Goal: Task Accomplishment & Management: Complete application form

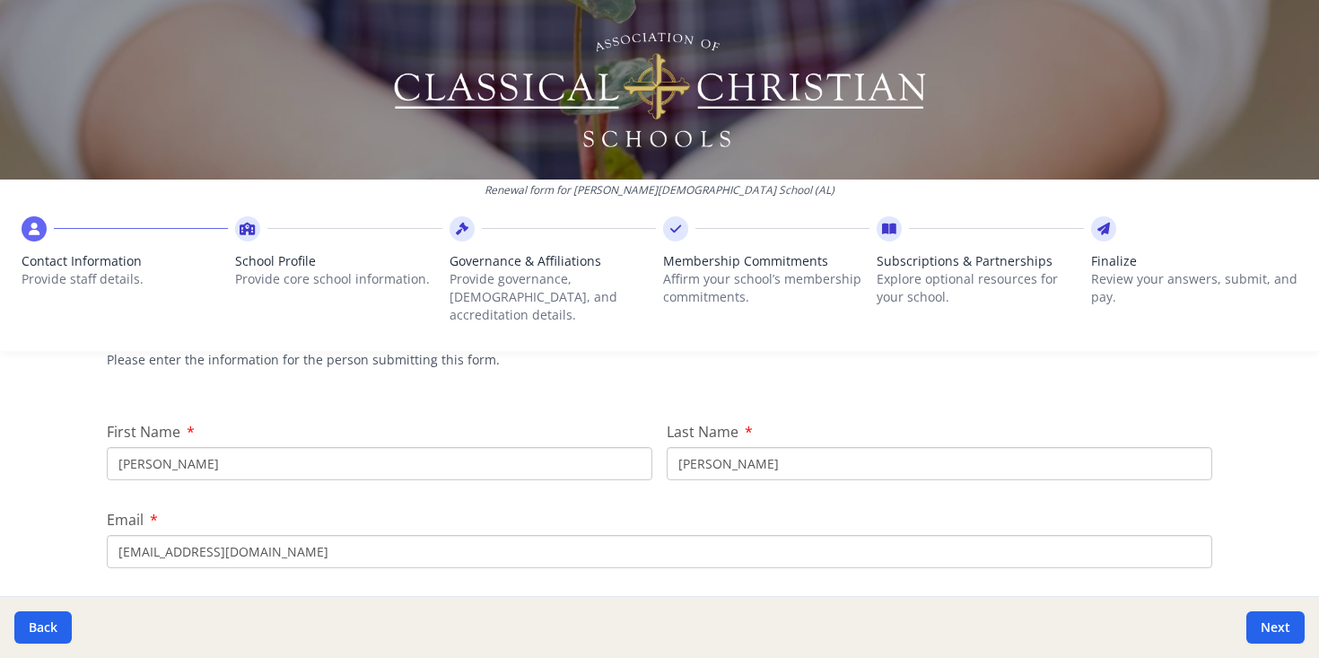
scroll to position [168, 0]
click at [249, 229] on icon at bounding box center [248, 229] width 16 height 18
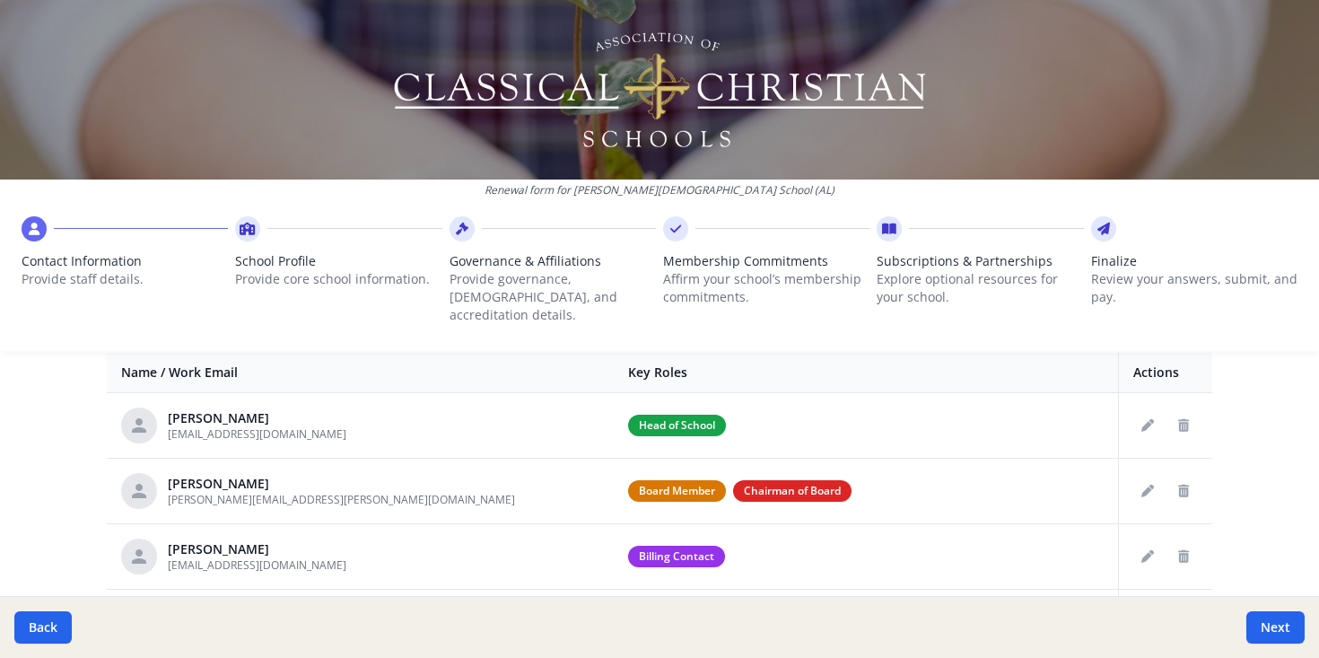
scroll to position [711, 0]
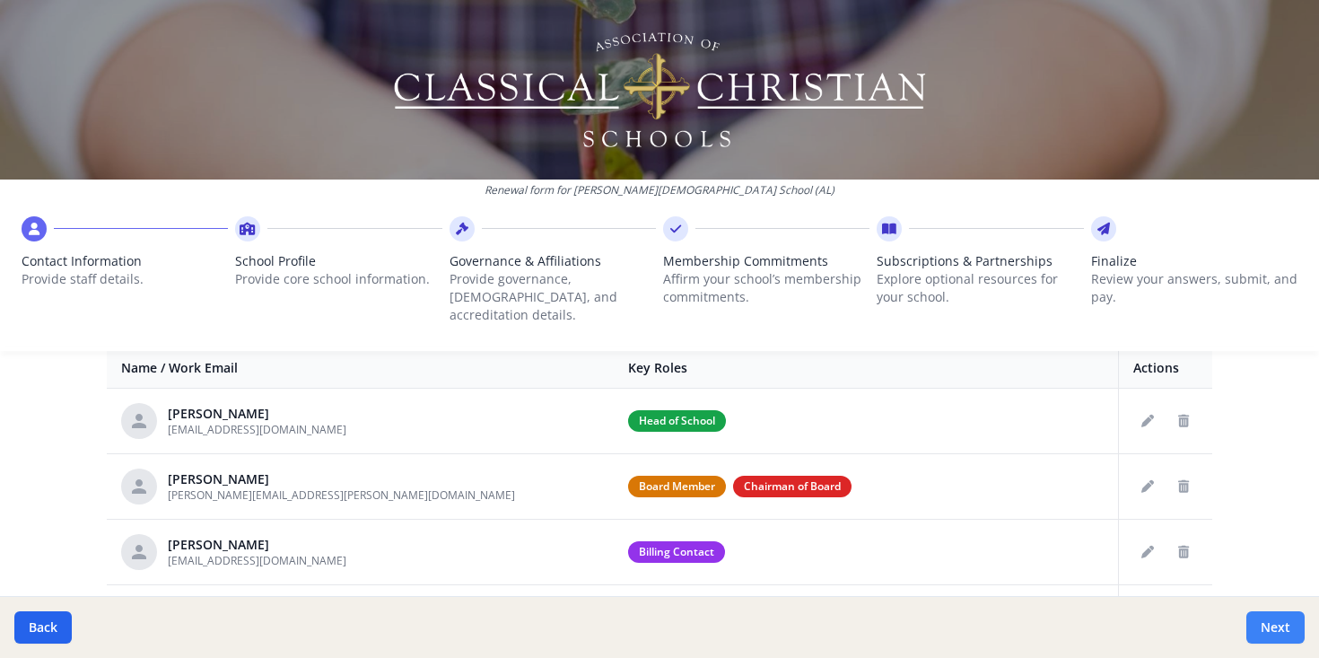
click at [1277, 637] on button "Next" at bounding box center [1275, 627] width 58 height 32
type input "(334) 272-8195"
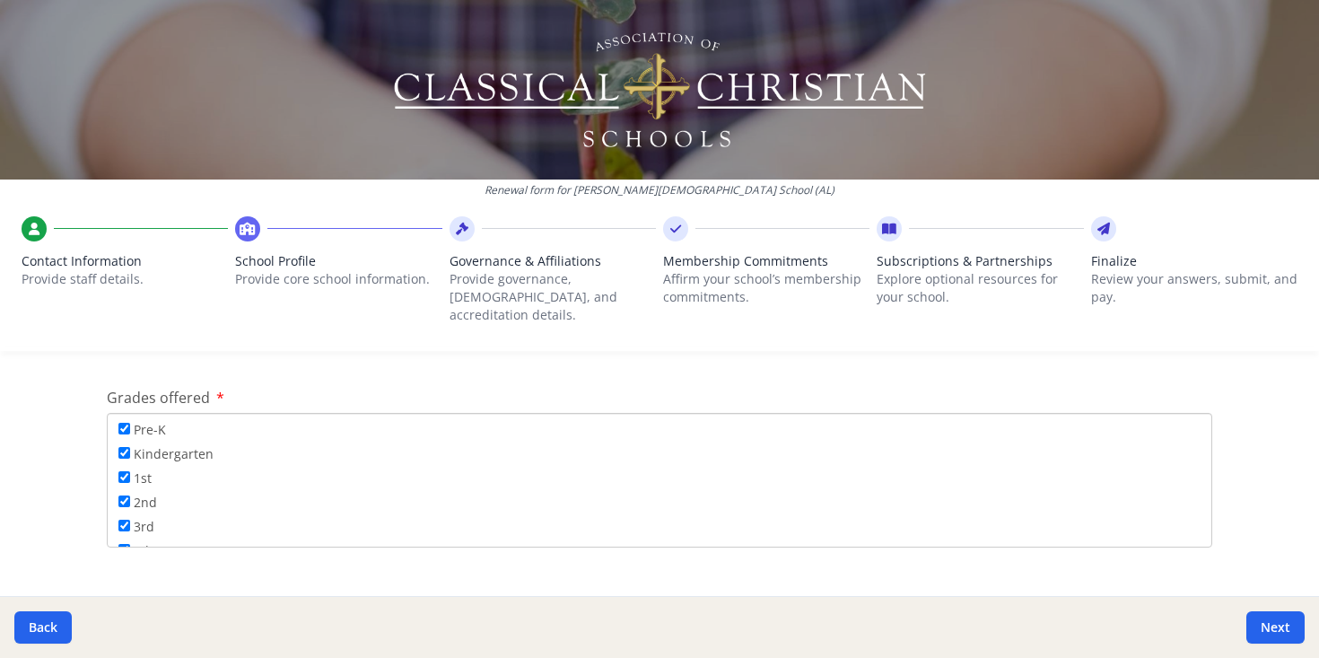
scroll to position [3789, 0]
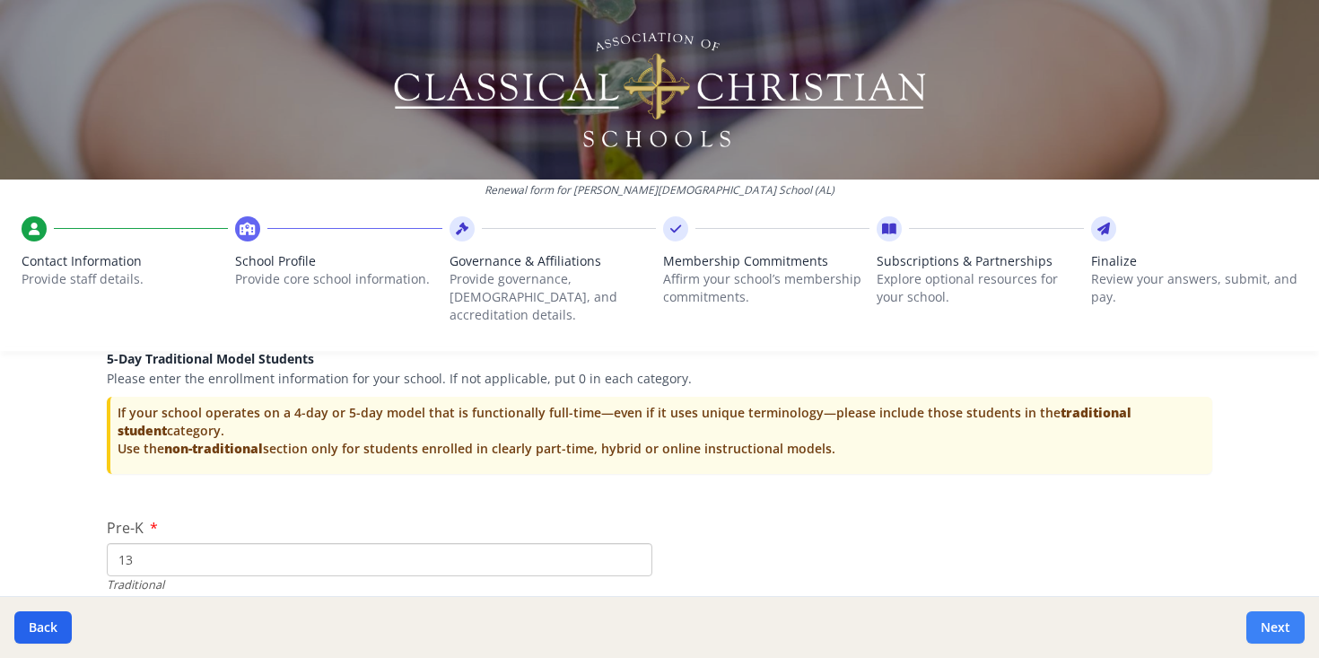
click at [1277, 631] on button "Next" at bounding box center [1275, 627] width 58 height 32
